Goal: Task Accomplishment & Management: Complete application form

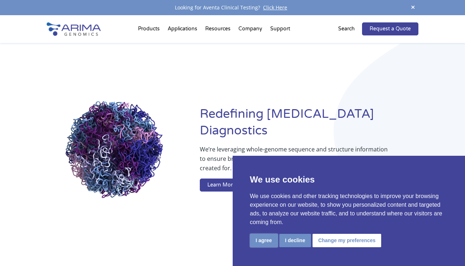
click at [267, 238] on button "I agree" at bounding box center [264, 240] width 28 height 13
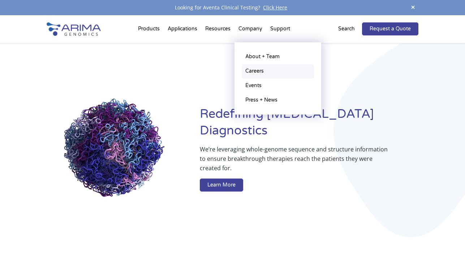
click at [256, 69] on link "Careers" at bounding box center [277, 71] width 72 height 14
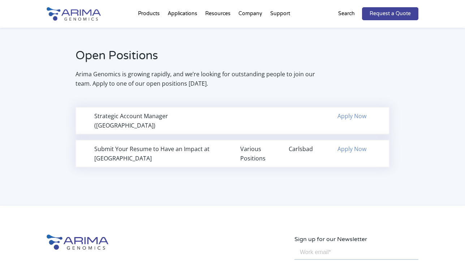
scroll to position [462, 0]
click at [246, 144] on div "Various Positions" at bounding box center [257, 153] width 34 height 19
click at [249, 145] on div "Various Positions" at bounding box center [257, 153] width 34 height 19
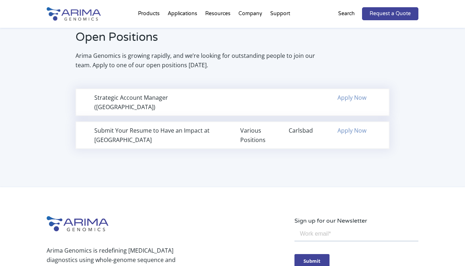
scroll to position [473, 0]
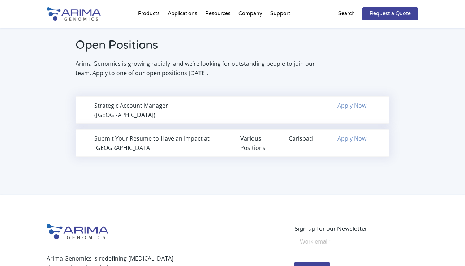
click at [368, 134] on div "Apply Now" at bounding box center [354, 138] width 34 height 9
click at [360, 134] on link "Apply Now" at bounding box center [351, 138] width 29 height 8
